Goal: Information Seeking & Learning: Find contact information

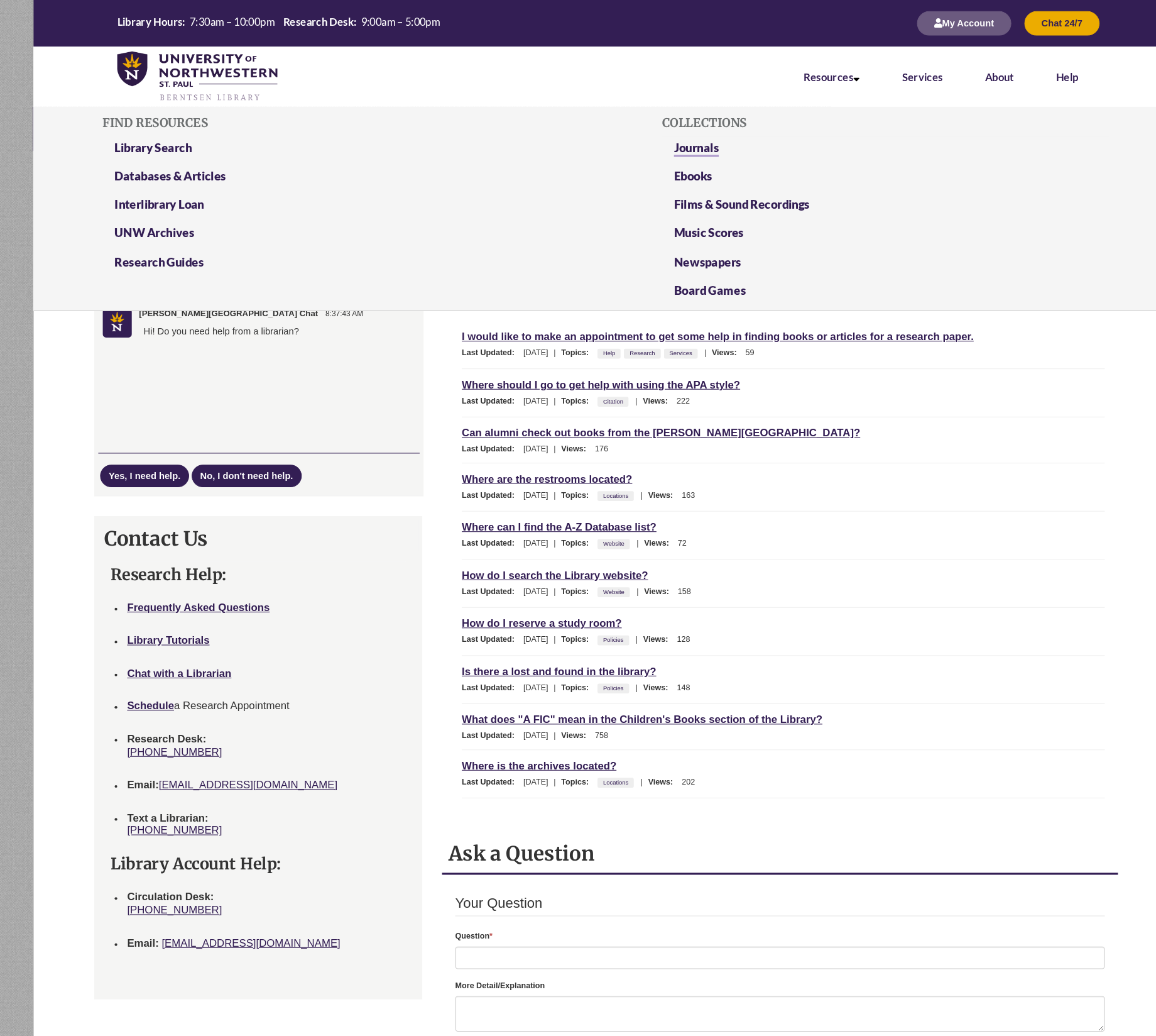
click at [808, 72] on link "Resources" at bounding box center [793, 73] width 53 height 12
click at [807, 68] on link "Resources" at bounding box center [793, 73] width 53 height 12
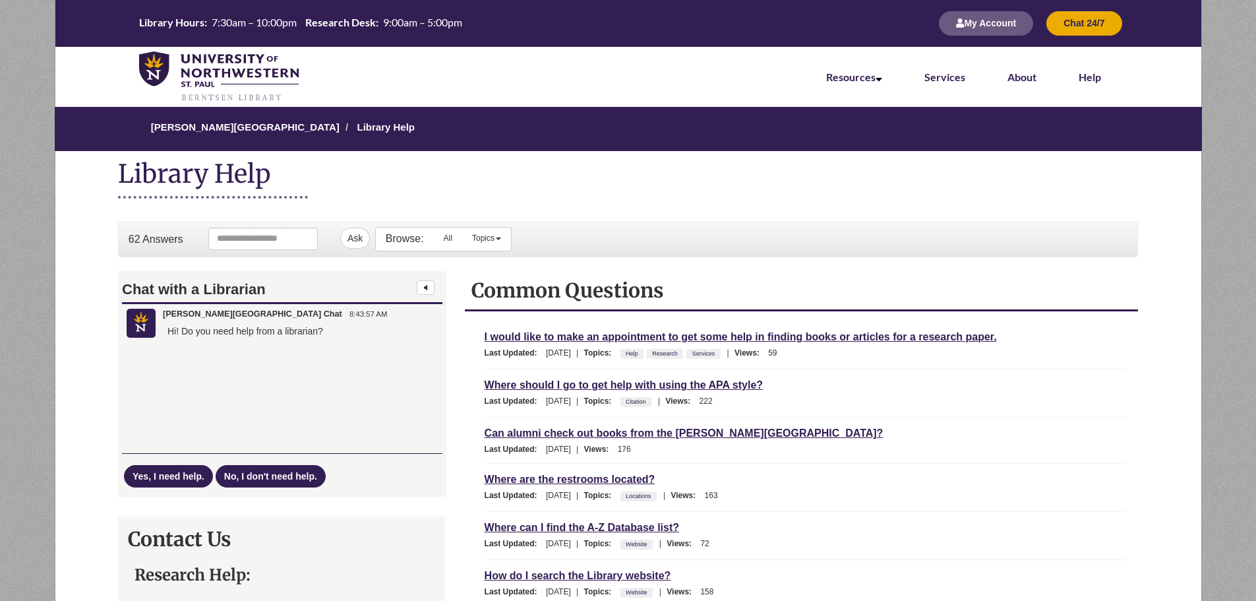
click at [880, 409] on div "Last Updated: Apr 10, 2025 | Topics: Citation | Views: 222" at bounding box center [805, 402] width 641 height 16
click at [432, 24] on span "9:00am – 5:00pm" at bounding box center [422, 22] width 79 height 13
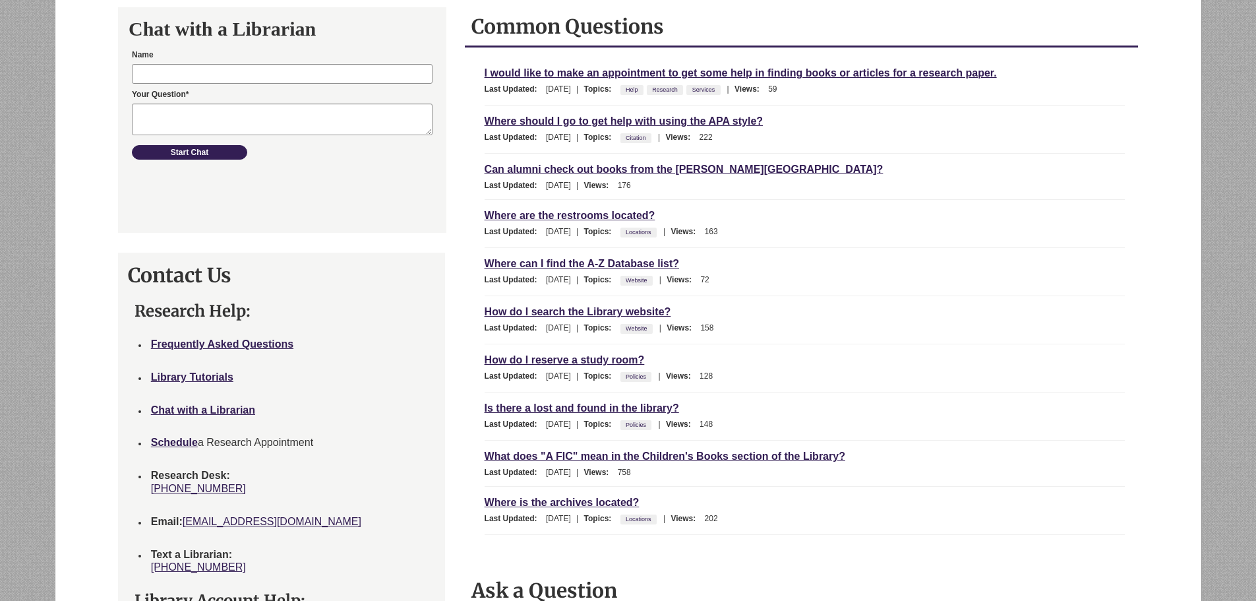
scroll to position [462, 0]
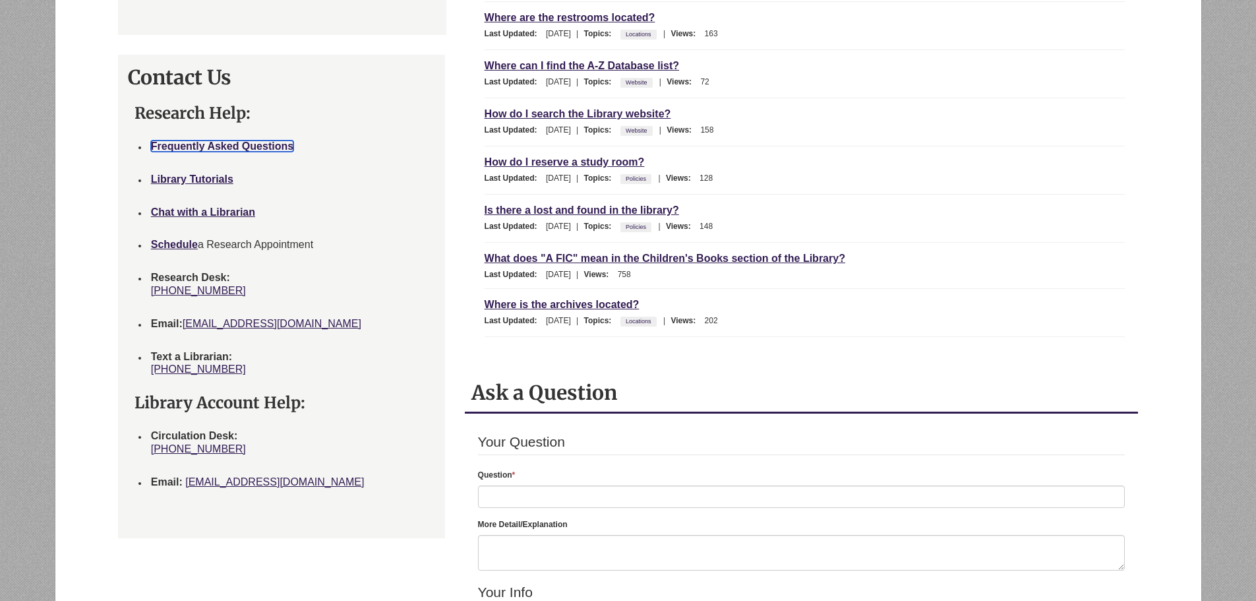
click at [197, 141] on strong "Frequently Asked Questions" at bounding box center [222, 145] width 142 height 11
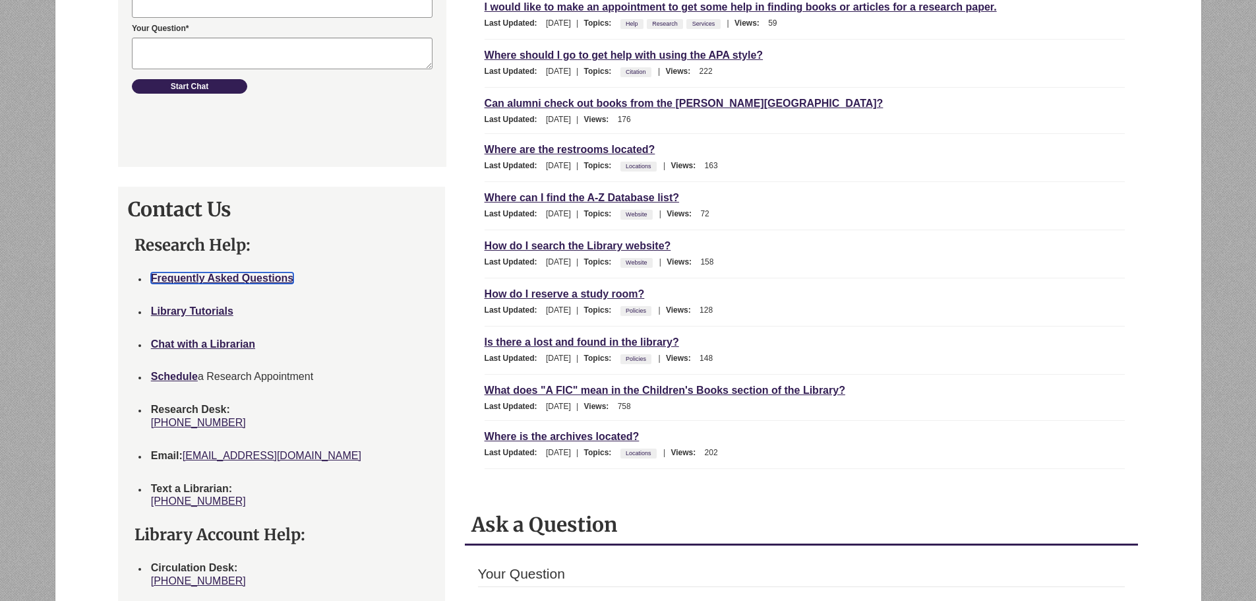
scroll to position [0, 0]
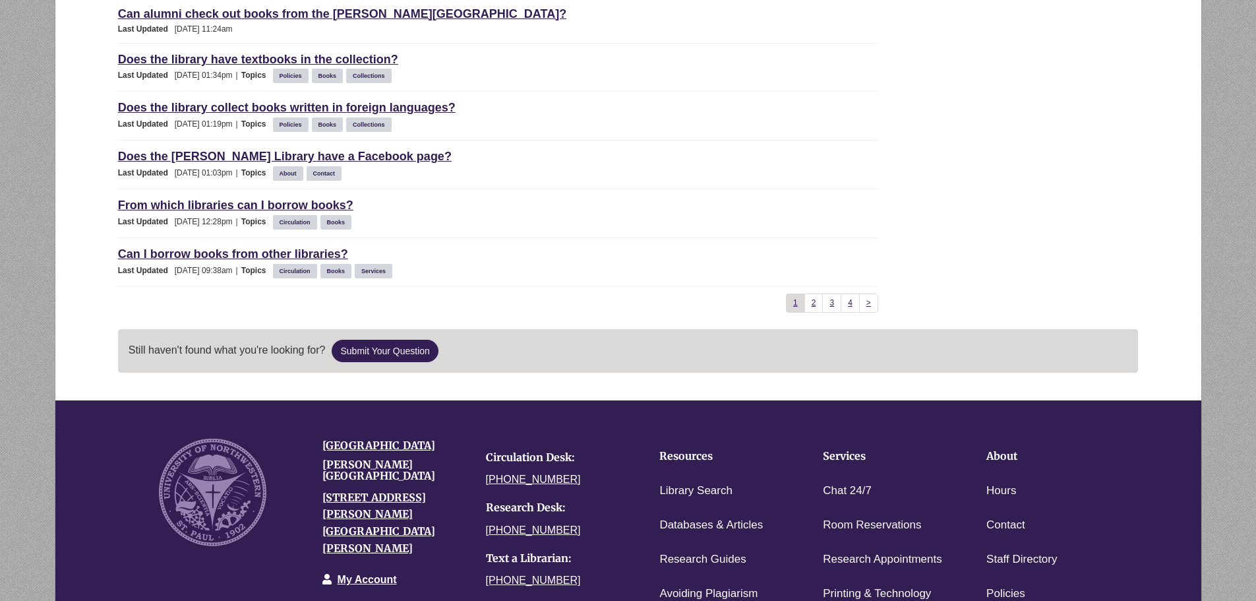
scroll to position [1121, 0]
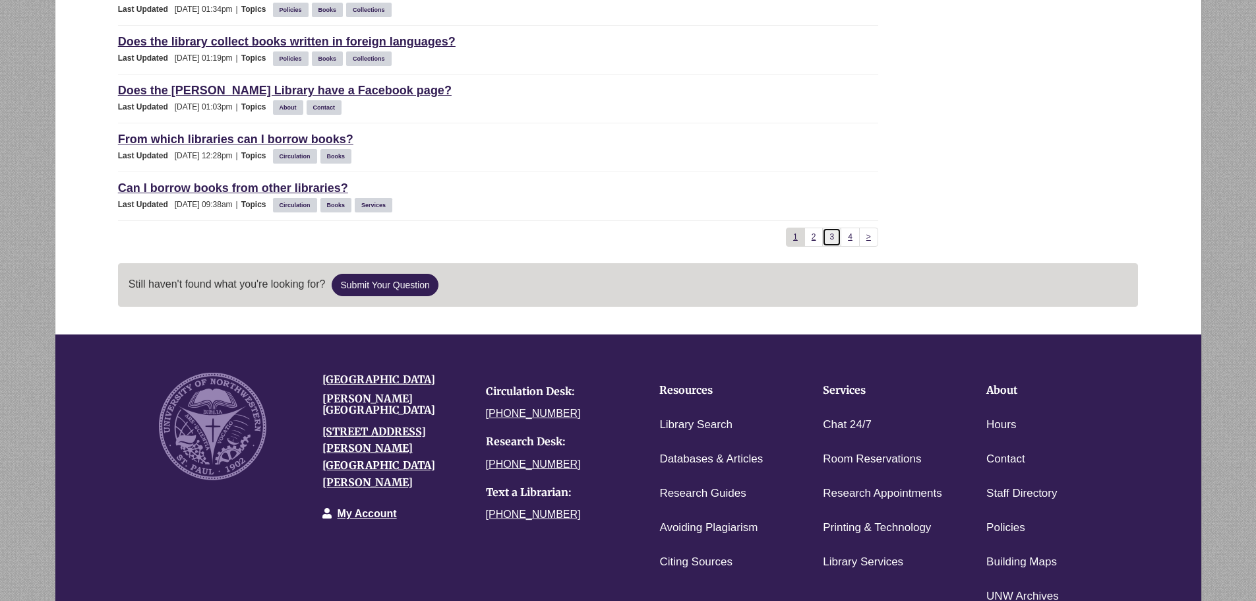
click at [824, 242] on link "3" at bounding box center [831, 236] width 19 height 19
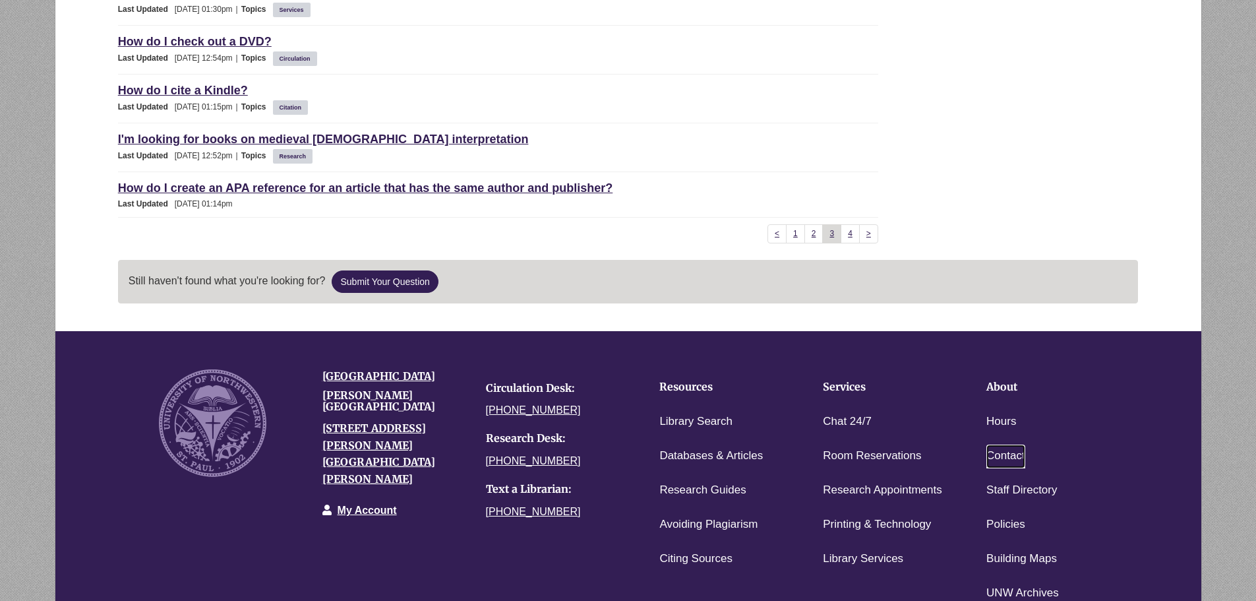
click at [1001, 452] on link "Contact" at bounding box center [1005, 456] width 39 height 24
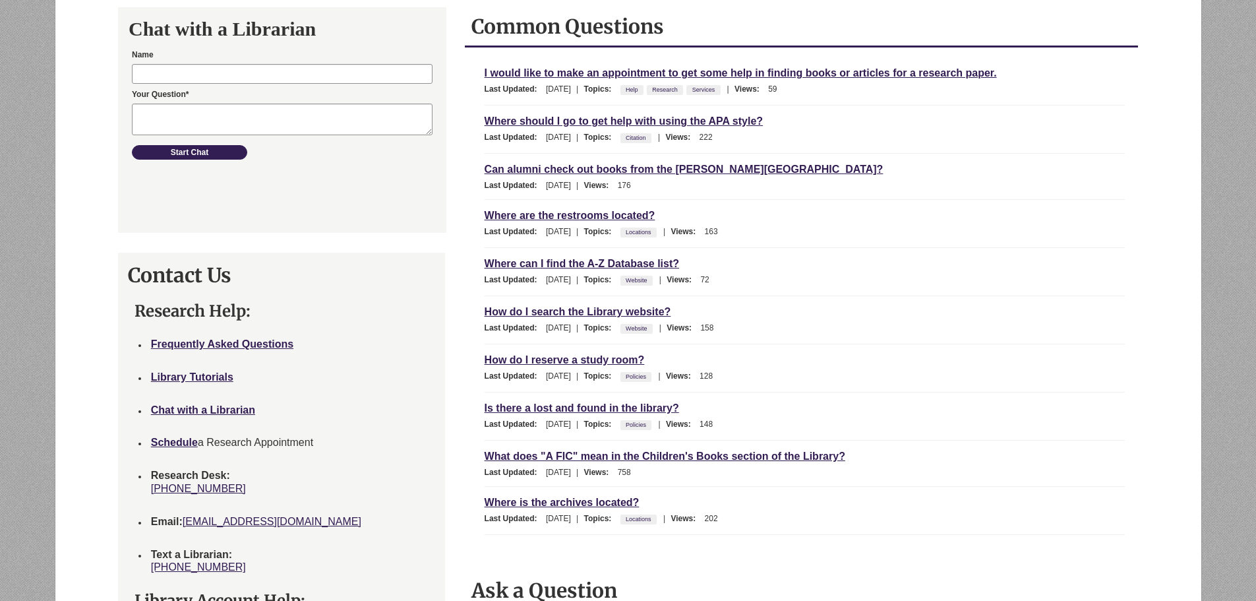
scroll to position [527, 0]
